Goal: Task Accomplishment & Management: Use online tool/utility

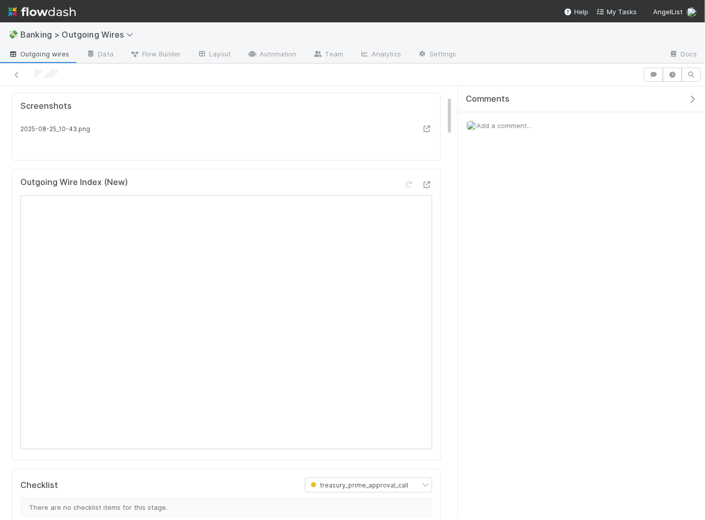
scroll to position [99, 0]
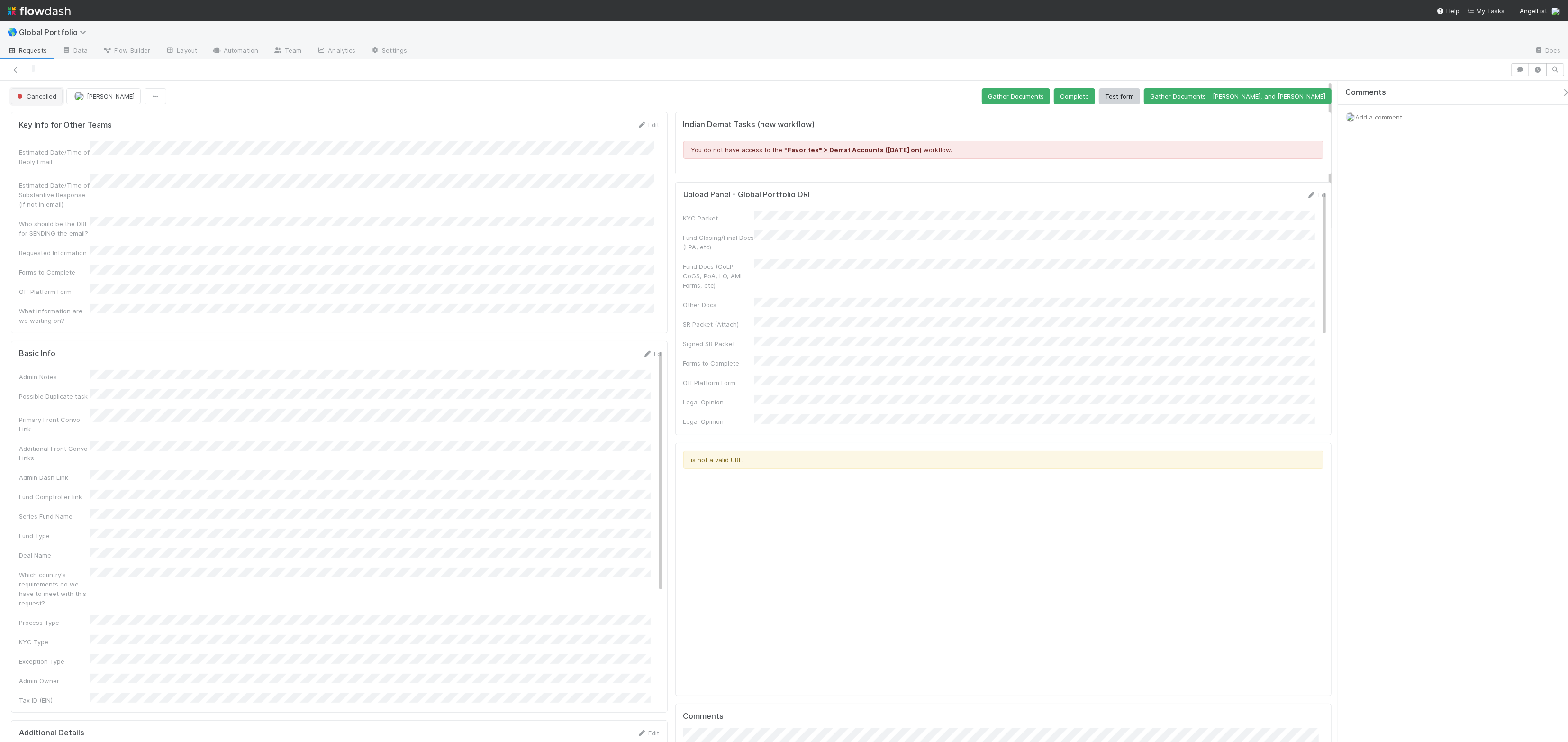
click at [48, 90] on button "Cancelled" at bounding box center [36, 96] width 51 height 16
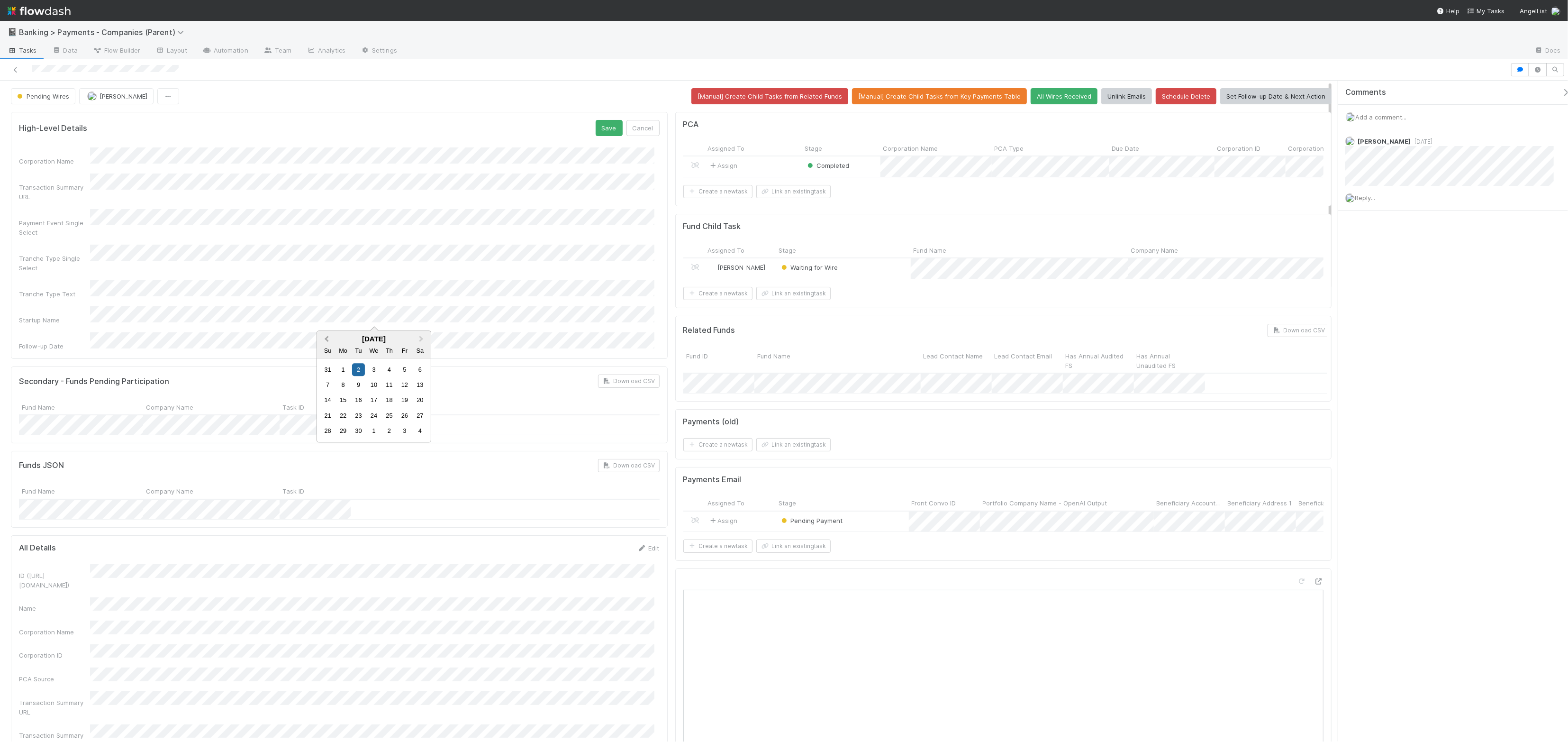
click at [320, 335] on button "Previous Month" at bounding box center [325, 339] width 15 height 15
click at [390, 430] on div "28" at bounding box center [389, 432] width 13 height 13
drag, startPoint x: 603, startPoint y: 126, endPoint x: 631, endPoint y: 129, distance: 28.2
click at [603, 126] on button "Save" at bounding box center [608, 128] width 27 height 16
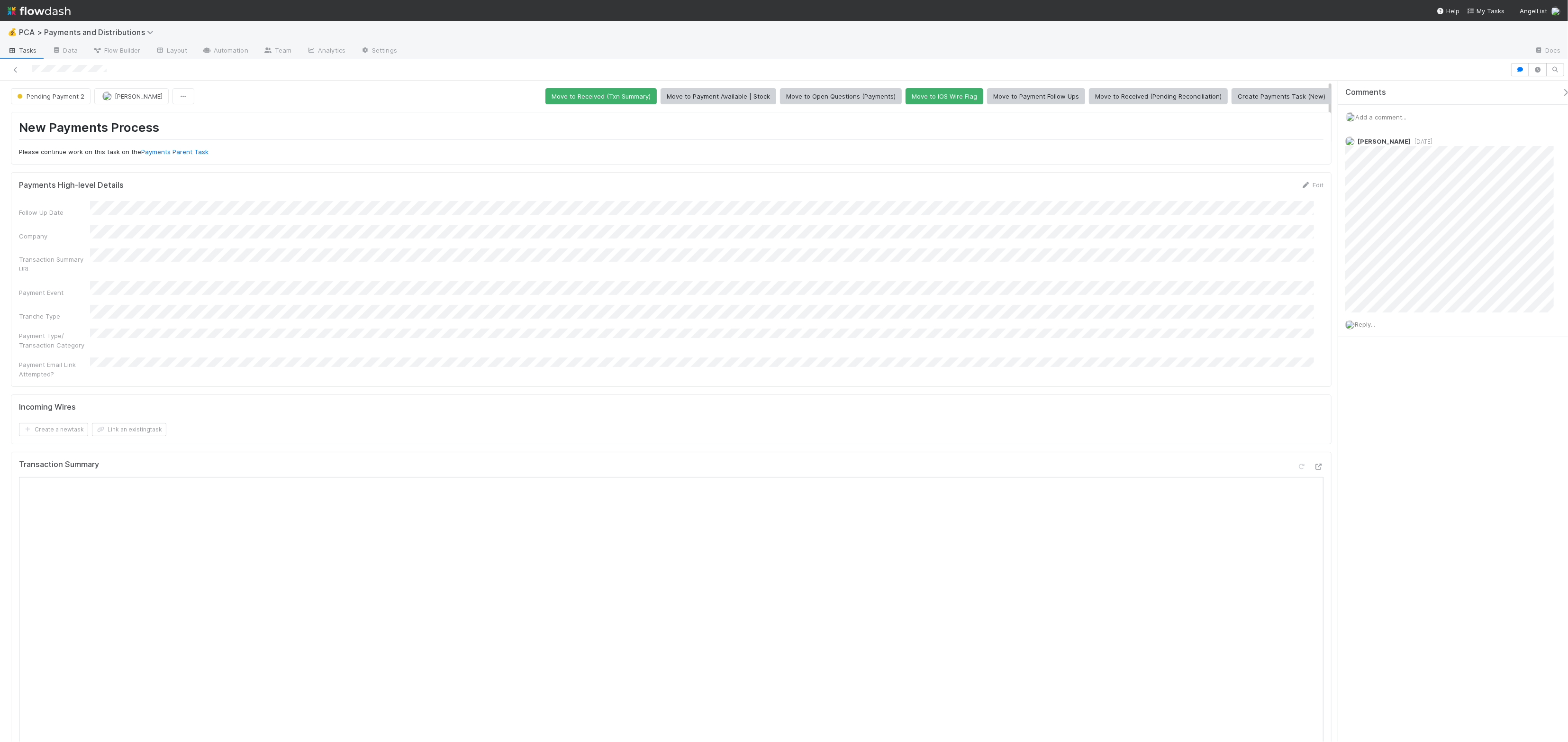
click at [1405, 116] on span "Add a comment..." at bounding box center [1381, 117] width 51 height 7
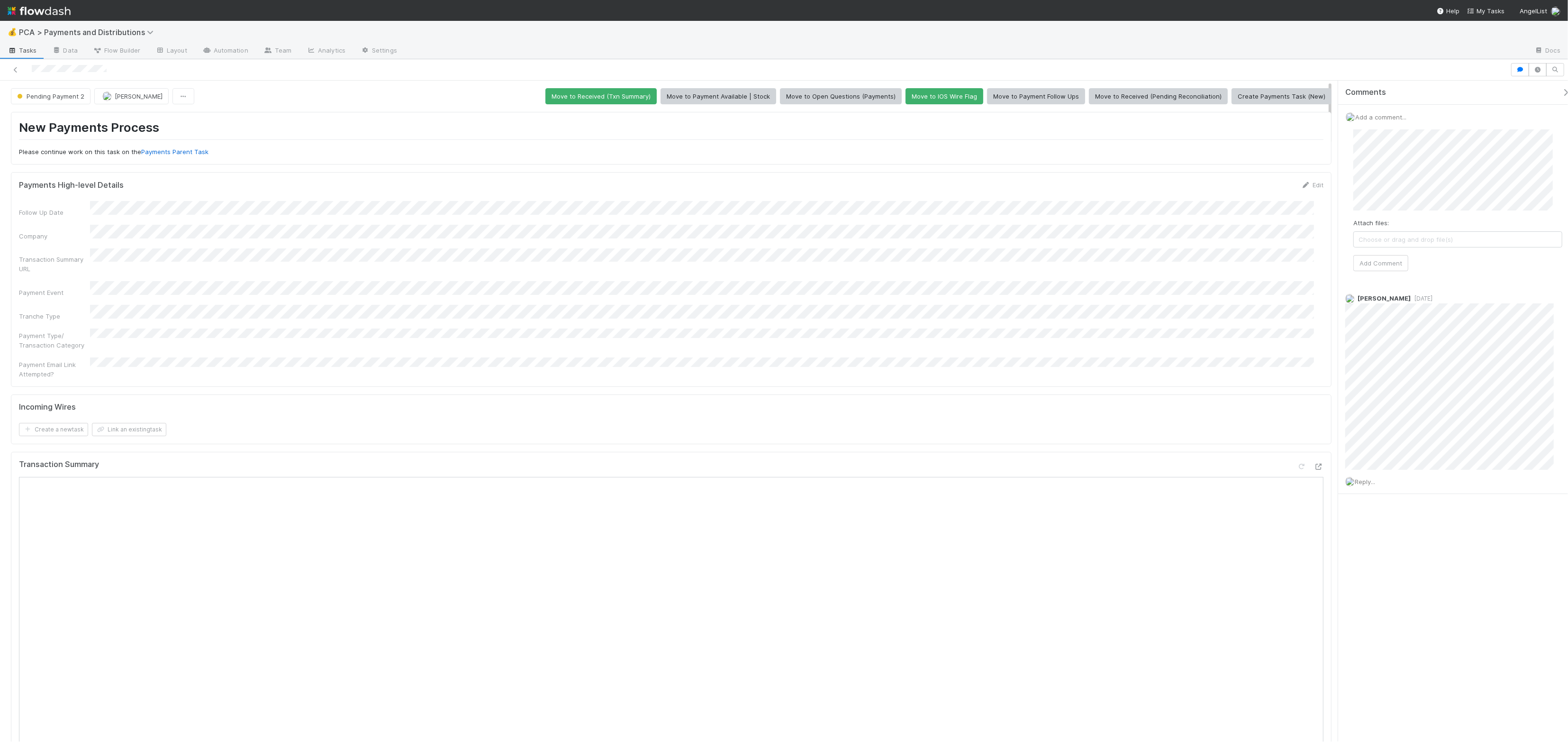
click at [1425, 245] on span "Choose or drag and drop file(s)" at bounding box center [1457, 240] width 208 height 15
click at [1384, 266] on button "Add Comment" at bounding box center [1381, 263] width 55 height 16
click at [751, 239] on span "Next Month" at bounding box center [751, 239] width 0 height 11
click at [706, 268] on div "1" at bounding box center [703, 269] width 13 height 13
click at [1261, 194] on button "Save" at bounding box center [1273, 187] width 27 height 16
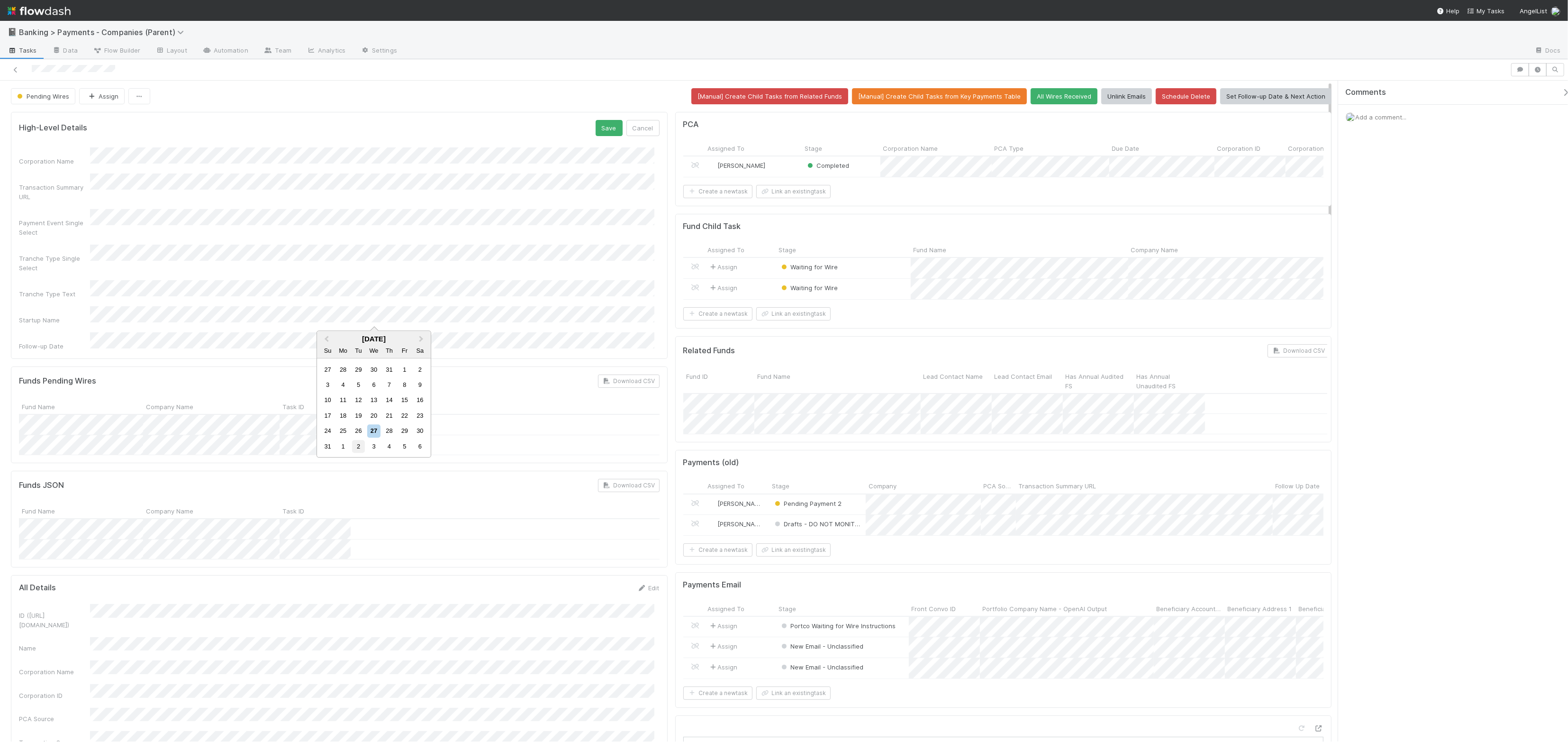
click at [358, 447] on div "2" at bounding box center [359, 447] width 13 height 13
click at [602, 131] on button "Save" at bounding box center [608, 128] width 27 height 16
